Goal: Complete application form

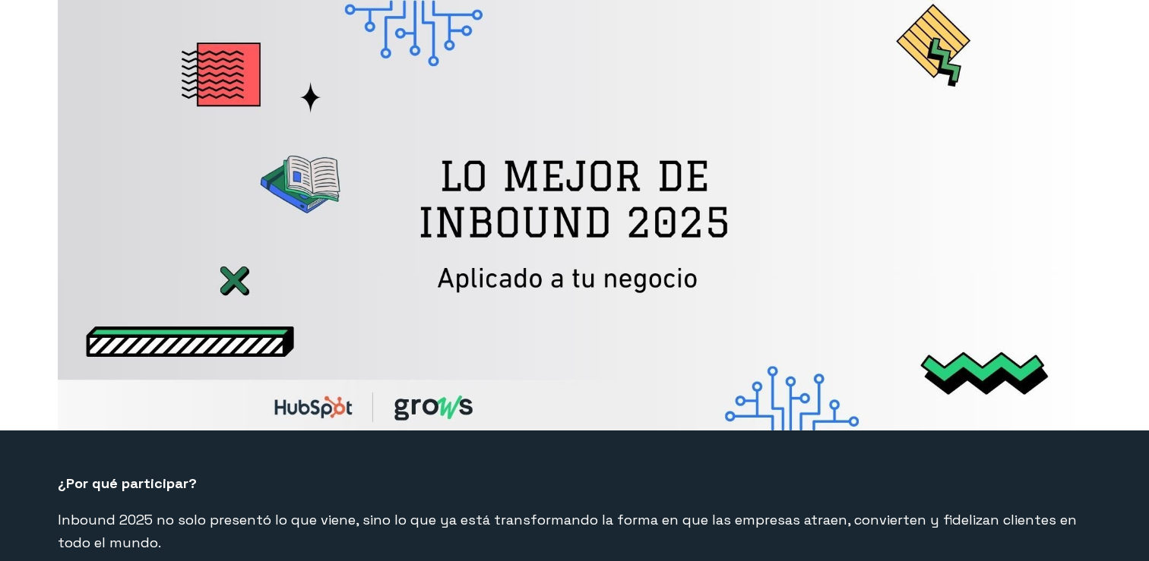
select select "US"
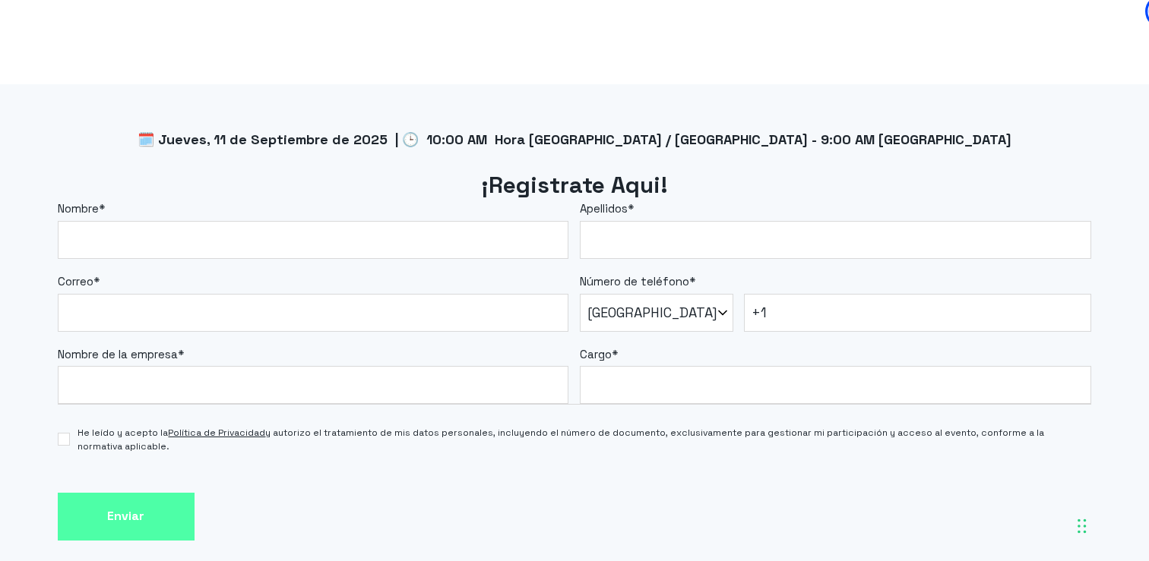
scroll to position [1254, 0]
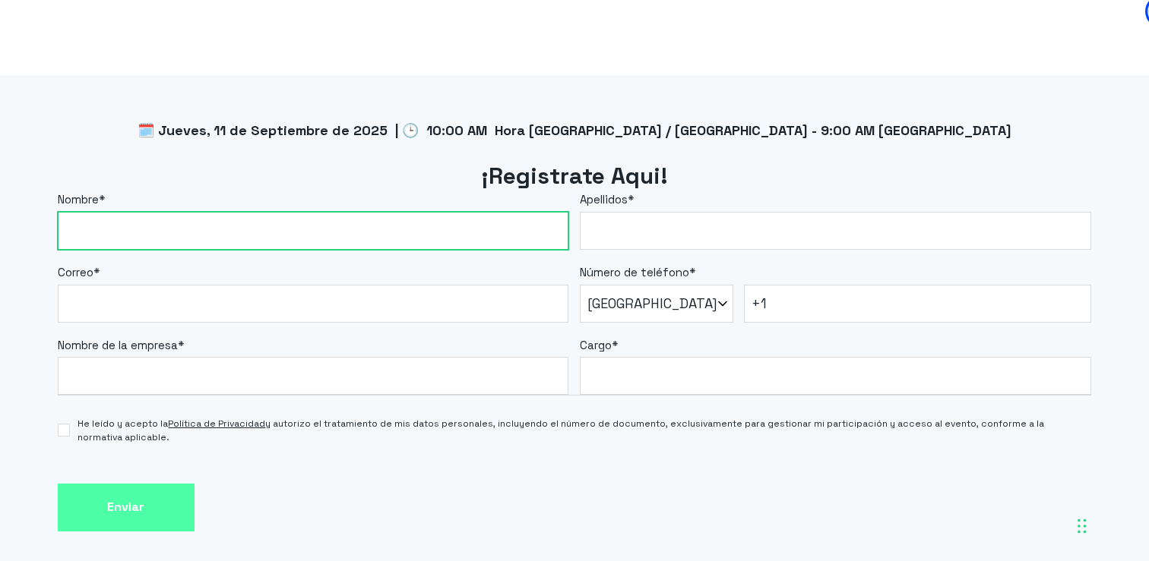
click at [545, 237] on input "Nombre *" at bounding box center [313, 231] width 511 height 38
type input "[PERSON_NAME]"
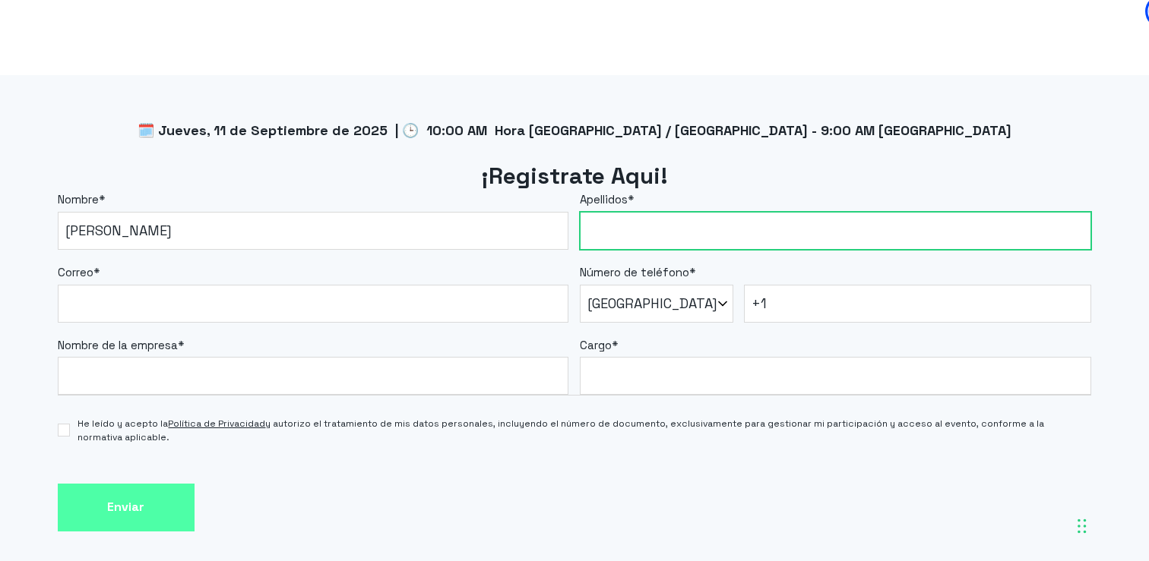
click at [638, 228] on input "Apellidos *" at bounding box center [835, 231] width 511 height 38
type input "[GEOGRAPHIC_DATA]"
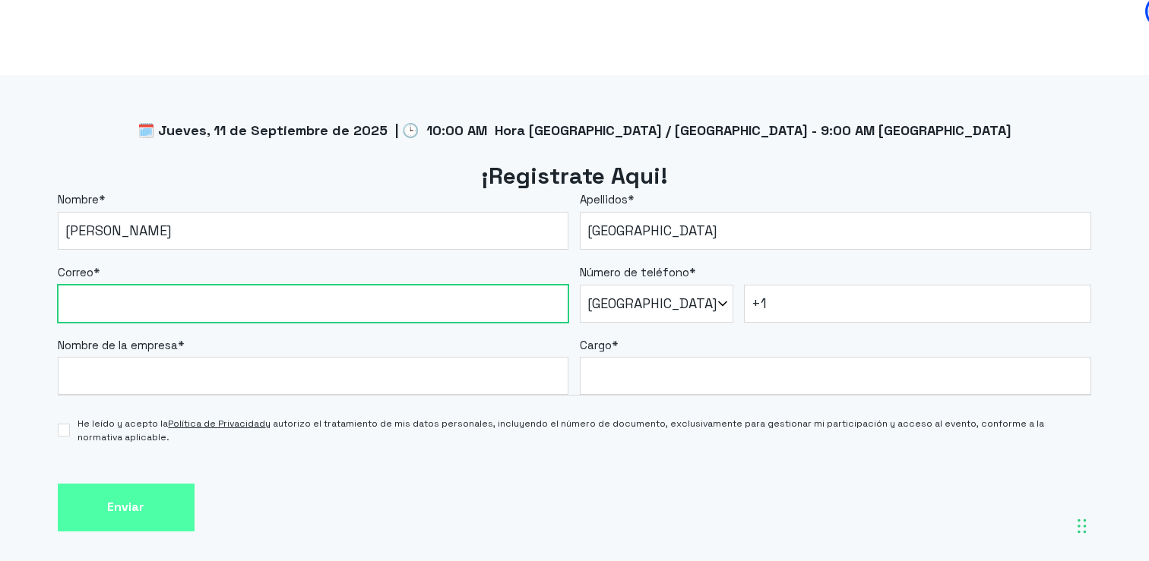
click at [434, 299] on input "Correo *" at bounding box center [313, 304] width 511 height 38
type input "[EMAIL_ADDRESS][DOMAIN_NAME]"
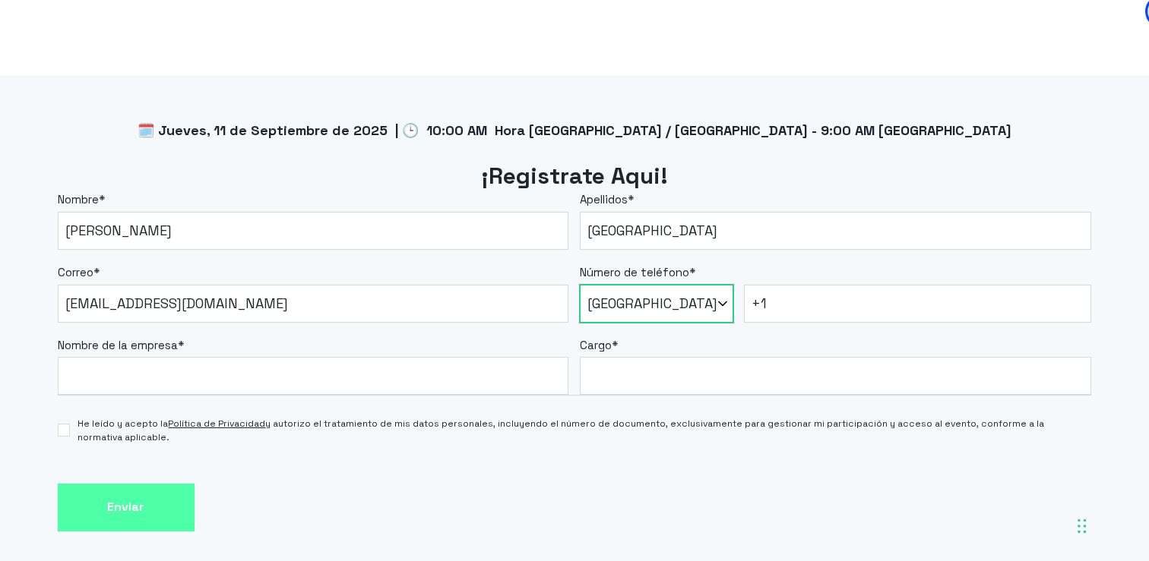
click at [679, 308] on select "* [GEOGRAPHIC_DATA] (‫[GEOGRAPHIC_DATA]‬‎) [GEOGRAPHIC_DATA] ([GEOGRAPHIC_DATA]…" at bounding box center [656, 304] width 153 height 38
select select "CO"
click at [580, 285] on select "* [GEOGRAPHIC_DATA] (‫[GEOGRAPHIC_DATA]‬‎) [GEOGRAPHIC_DATA] ([GEOGRAPHIC_DATA]…" at bounding box center [656, 304] width 153 height 38
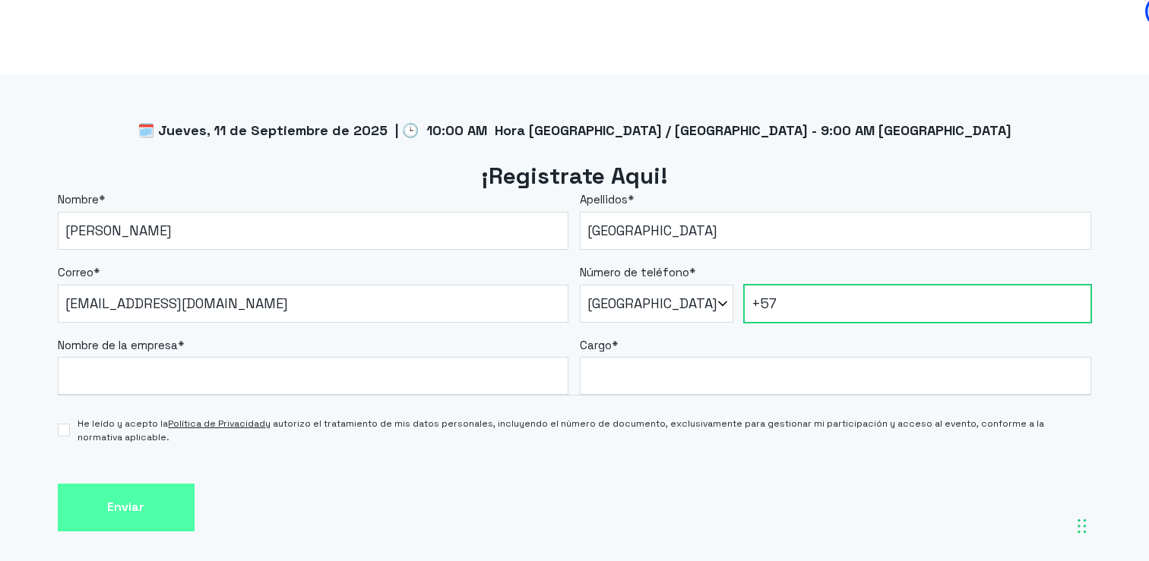
click at [801, 305] on input "+57" at bounding box center [918, 304] width 348 height 38
type input "[PHONE_NUMBER]"
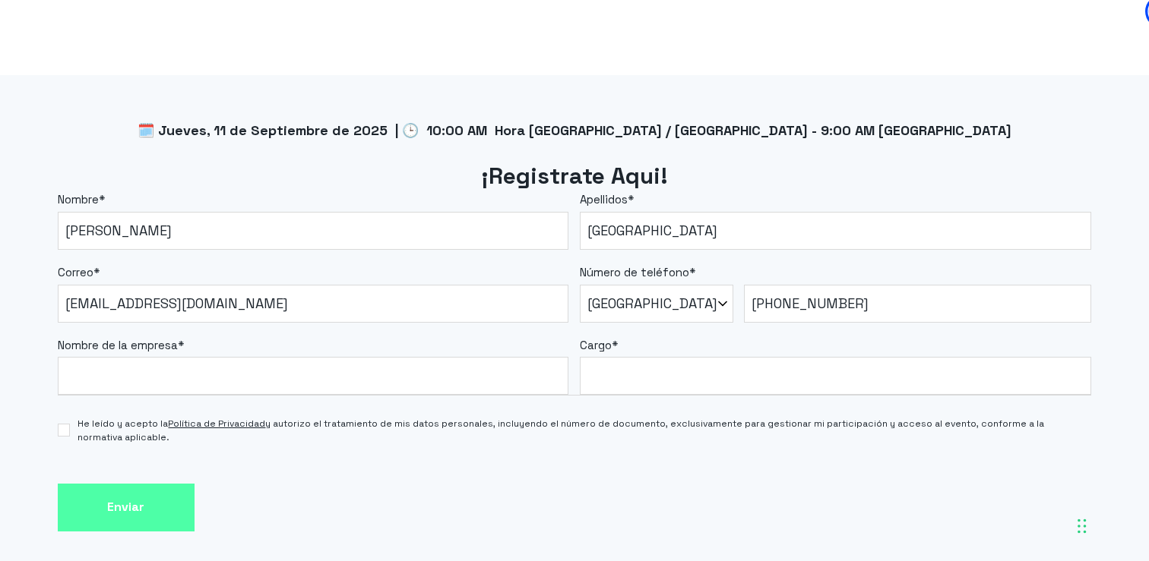
click at [346, 397] on div "He leído y acepto la Política de Privacidad y autorizo el tratamiento de mis da…" at bounding box center [575, 423] width 1034 height 54
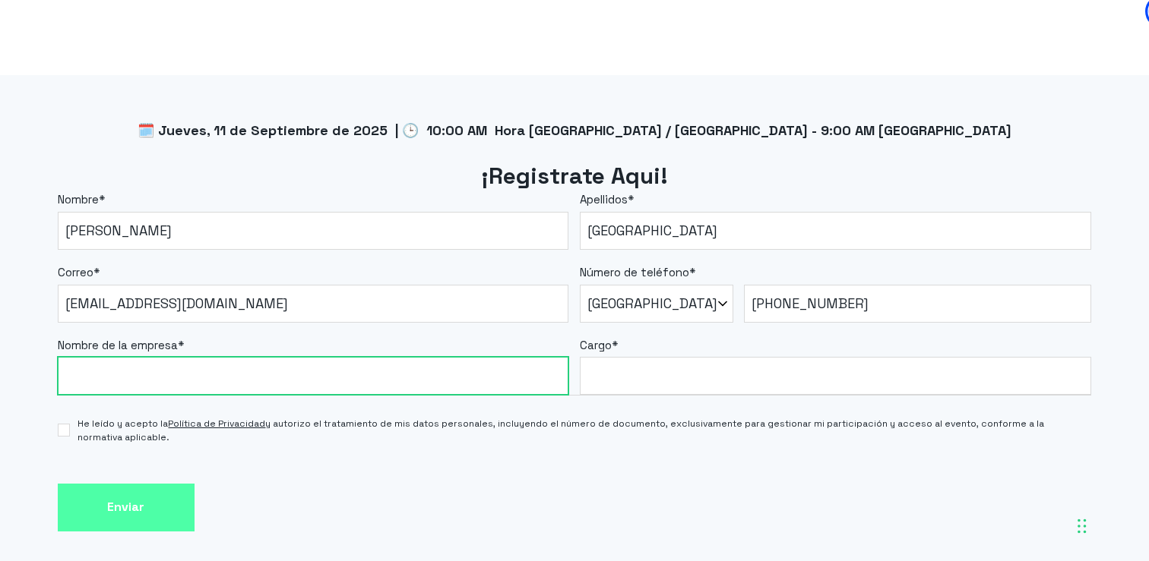
click at [340, 378] on input "Nombre de la empresa *" at bounding box center [313, 376] width 511 height 38
type input "BANCO FINANDINA"
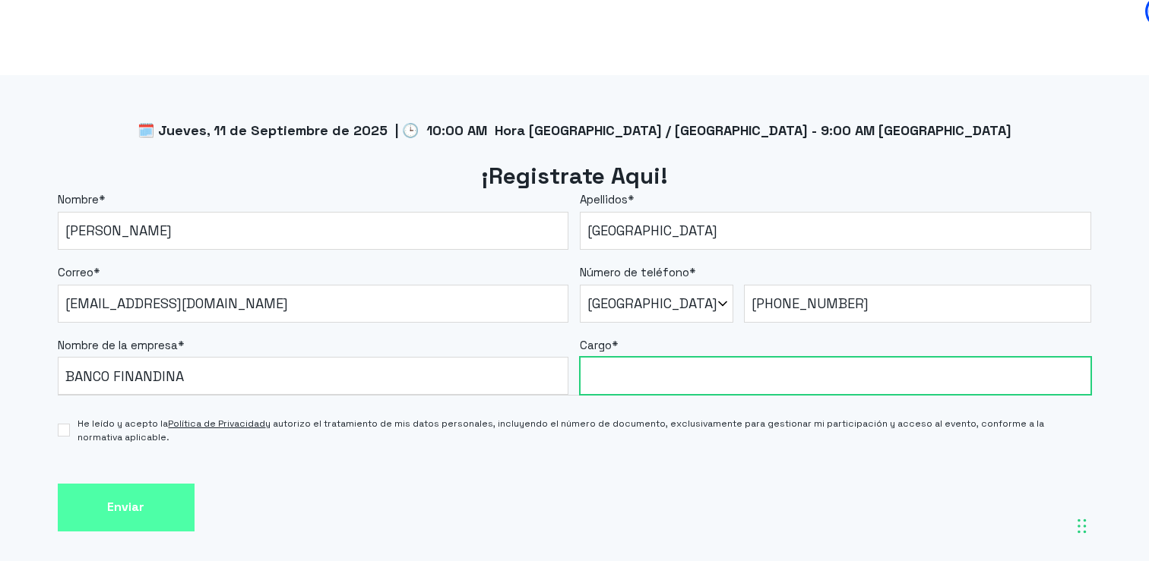
click at [610, 380] on input "Cargo *" at bounding box center [835, 376] width 511 height 38
type input "g"
type input "GERENTE DE TRANSFORMACIÓN Y ADOPCIÓN DIGITAL"
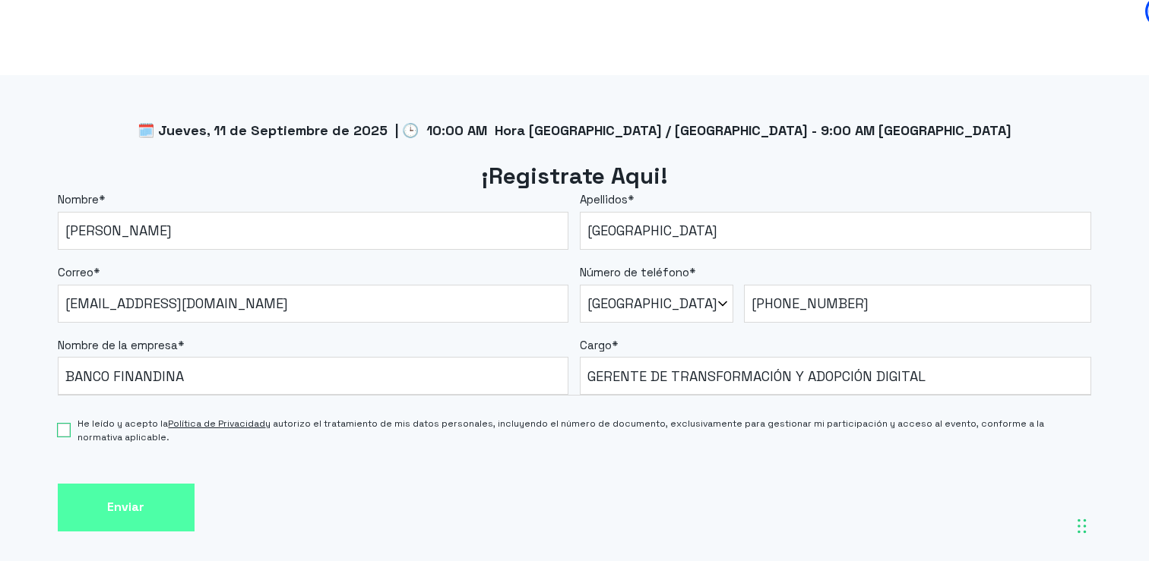
click at [64, 435] on input "He leído y acepto la Política de Privacidad y autorizo el tratamiento de mis da…" at bounding box center [64, 430] width 13 height 13
checkbox input "true"
click at [97, 494] on input "Enviar" at bounding box center [126, 508] width 137 height 48
